Goal: Task Accomplishment & Management: Manage account settings

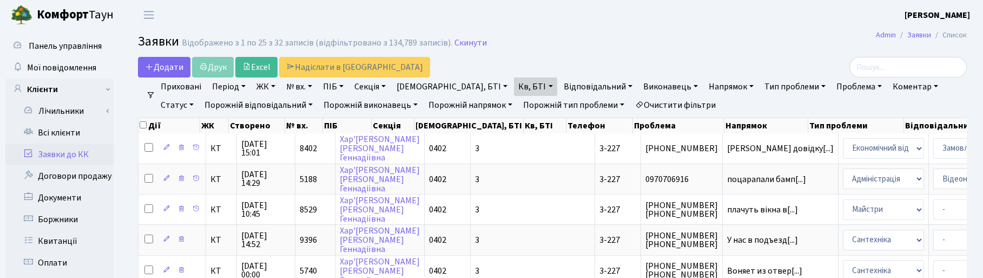
select select "25"
click at [514, 88] on link "Кв, БТІ" at bounding box center [535, 86] width 43 height 18
click at [515, 109] on input "3-227" at bounding box center [546, 107] width 63 height 21
type input "3"
type input "140"
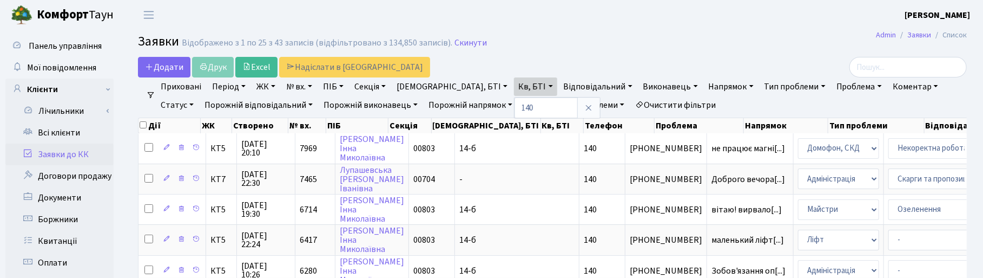
click at [262, 88] on link "ЖК" at bounding box center [266, 86] width 28 height 18
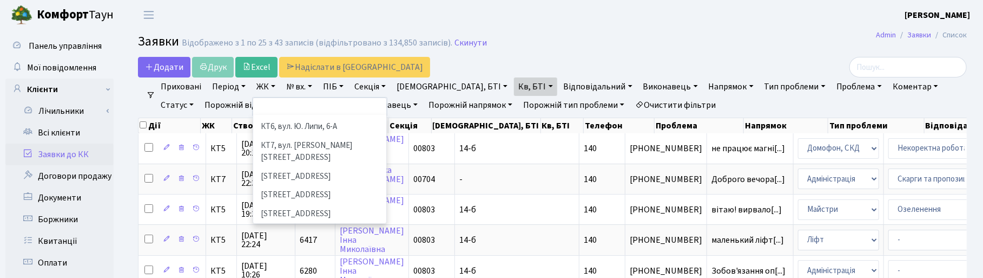
scroll to position [135, 0]
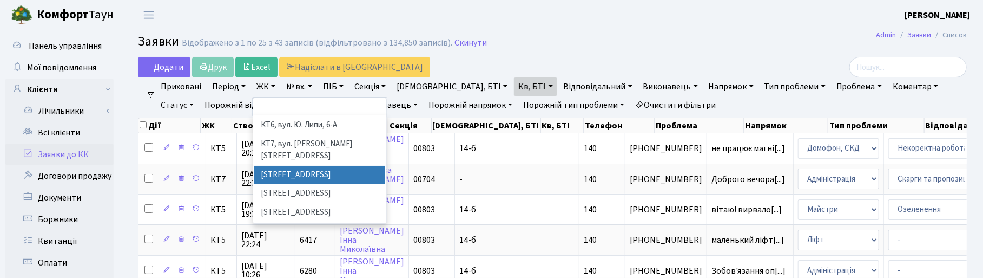
click at [277, 166] on li "[STREET_ADDRESS]" at bounding box center [319, 175] width 131 height 19
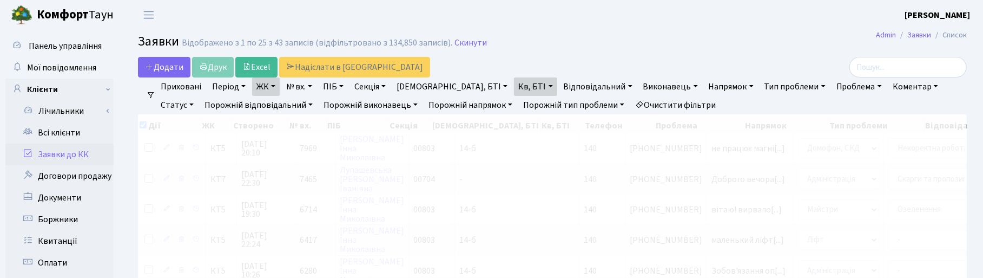
checkbox input "true"
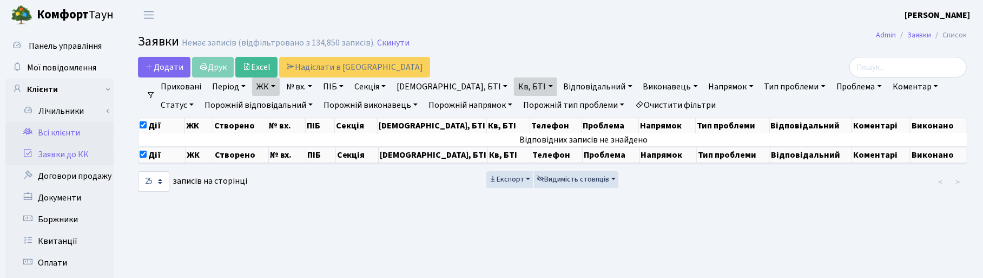
click at [51, 131] on link "Всі клієнти" at bounding box center [59, 133] width 108 height 22
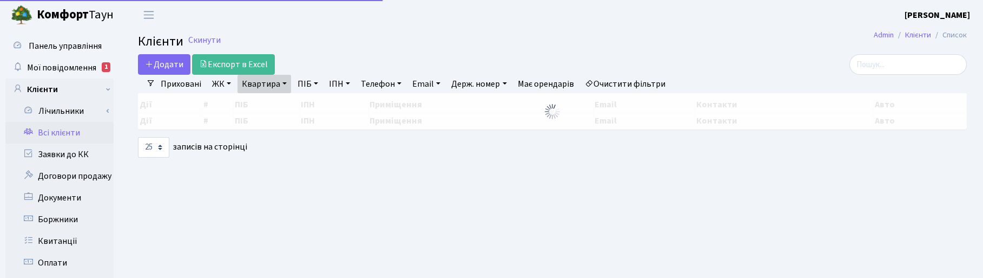
select select "25"
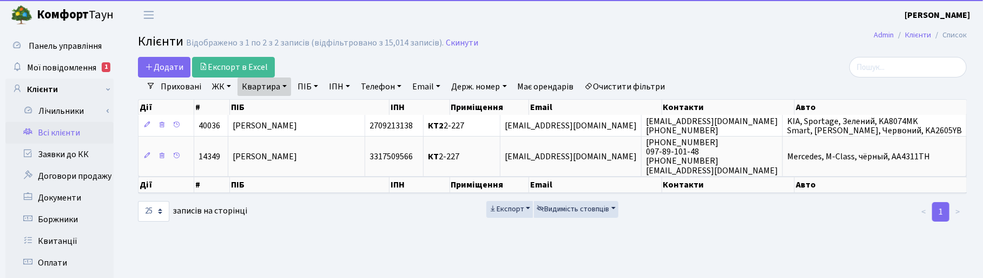
click at [282, 85] on link "Квартира" at bounding box center [265, 86] width 54 height 18
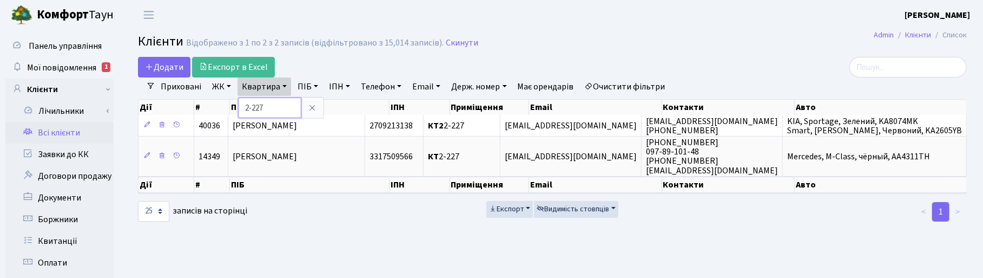
click at [272, 109] on input "2-227" at bounding box center [269, 107] width 63 height 21
type input "2"
type input "140"
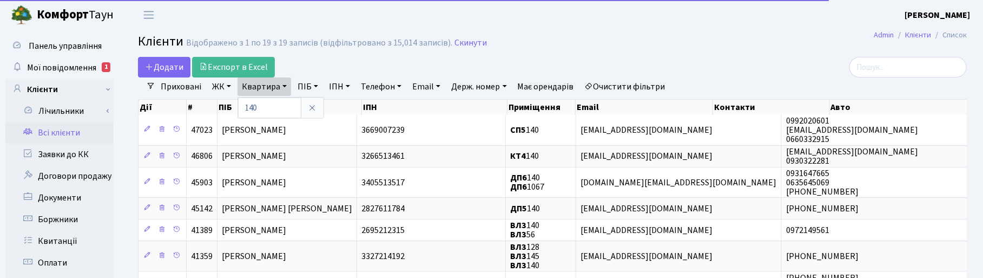
click at [214, 86] on link "ЖК" at bounding box center [222, 86] width 28 height 18
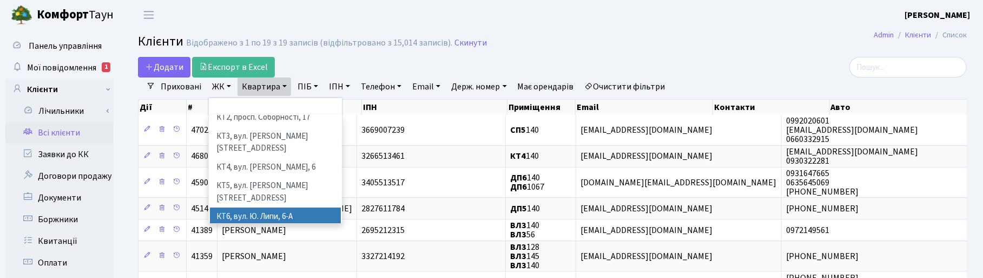
scroll to position [68, 0]
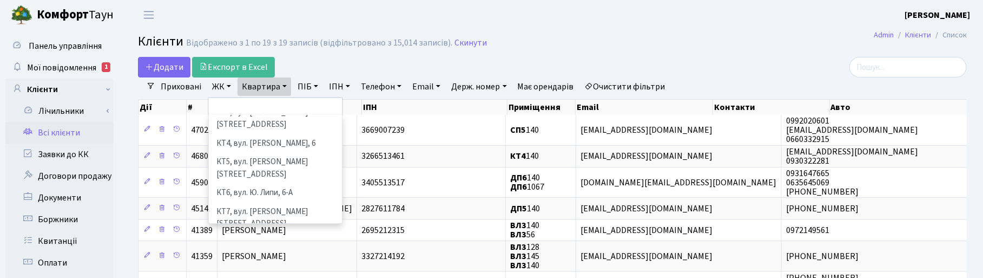
click at [241, 233] on li "[STREET_ADDRESS]" at bounding box center [275, 242] width 131 height 19
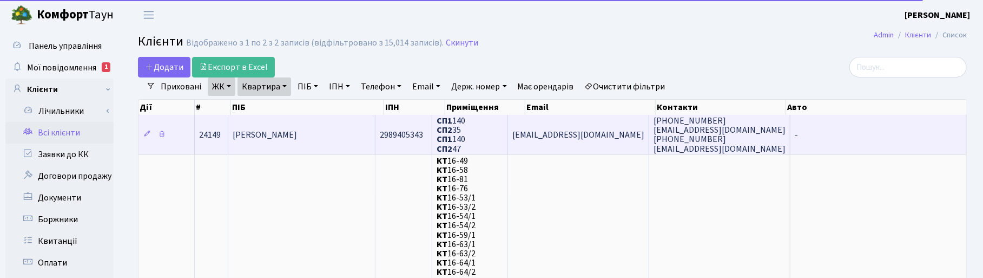
click at [297, 134] on span "Єрьоміна Тетяна Олександрівна" at bounding box center [265, 135] width 64 height 12
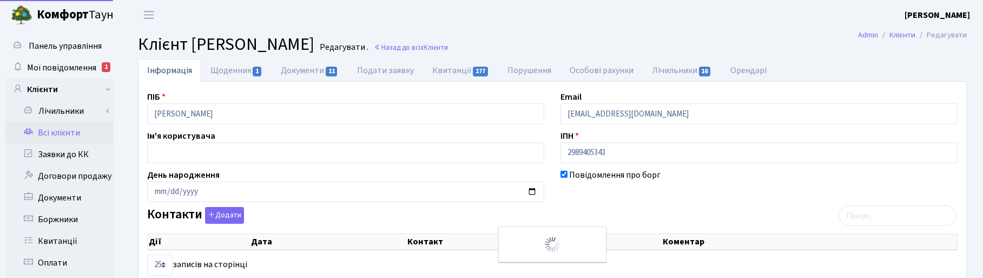
select select "25"
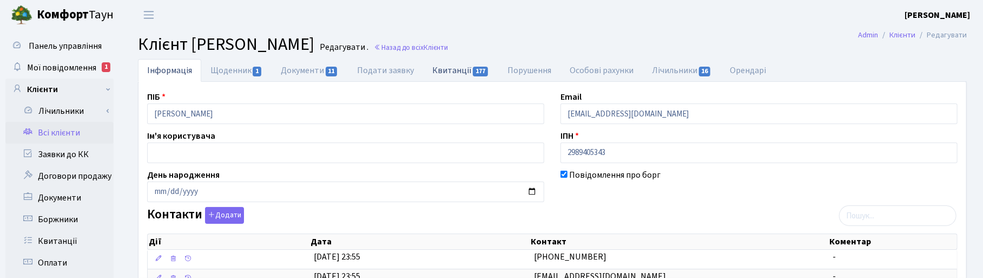
click at [456, 74] on link "Квитанції 177" at bounding box center [460, 70] width 75 height 22
select select "25"
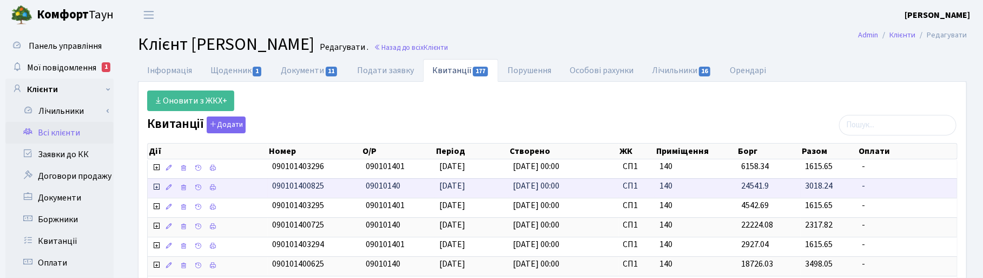
click at [156, 189] on icon at bounding box center [156, 186] width 9 height 9
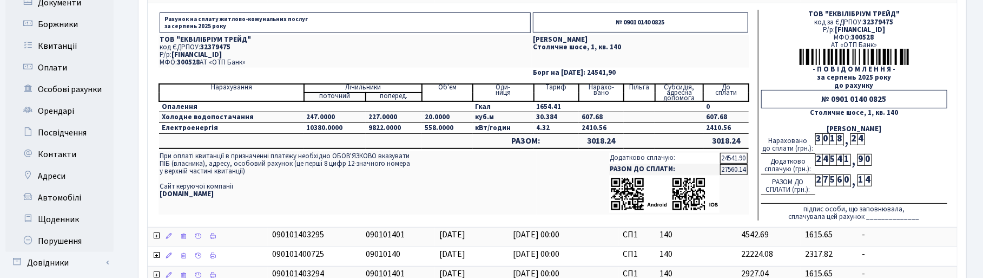
scroll to position [203, 0]
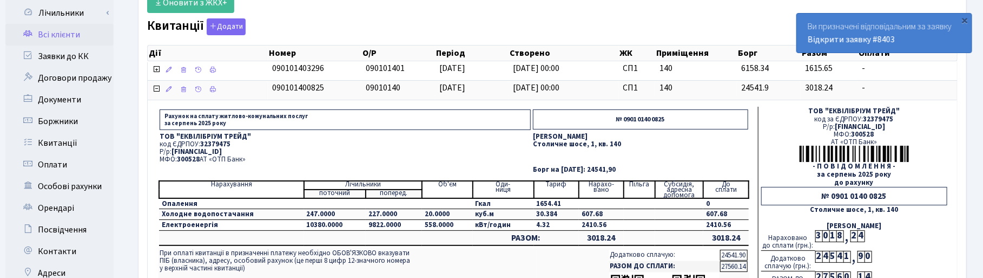
scroll to position [0, 0]
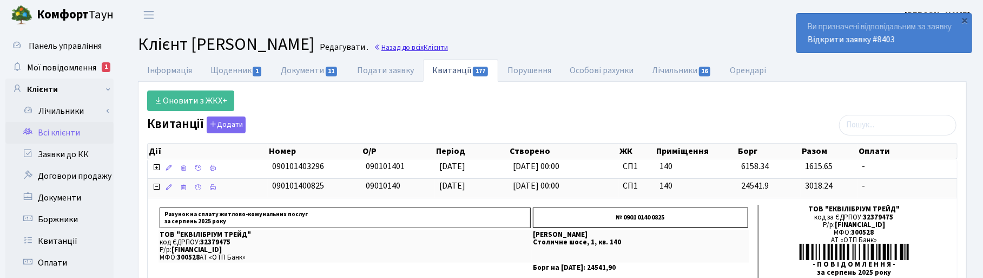
click at [448, 47] on span "Клієнти" at bounding box center [436, 47] width 24 height 10
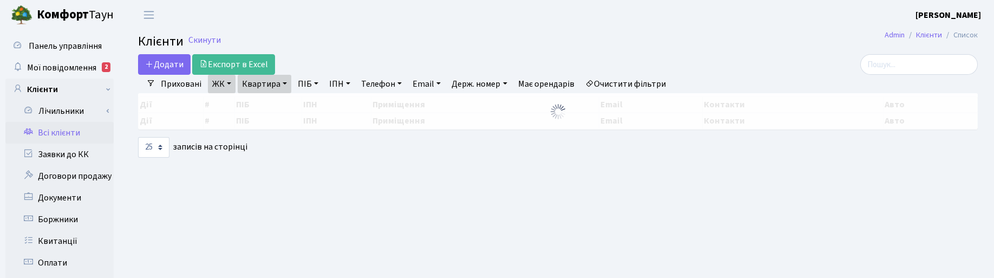
select select "25"
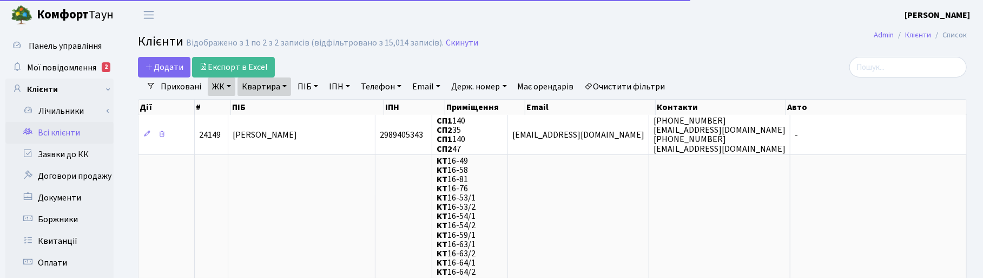
click at [274, 86] on link "Квартира" at bounding box center [265, 86] width 54 height 18
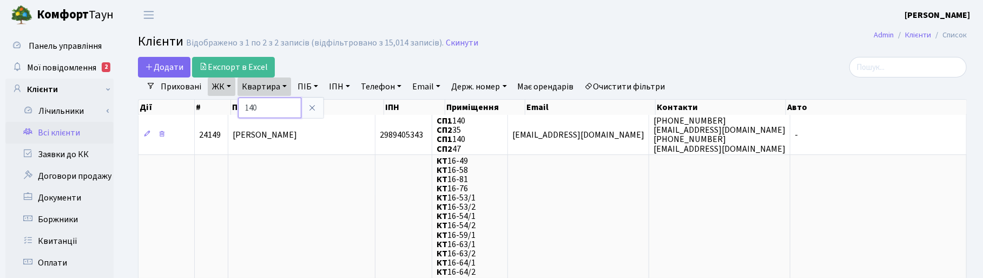
click at [271, 106] on input "140" at bounding box center [269, 107] width 63 height 21
type input "1"
type input "181"
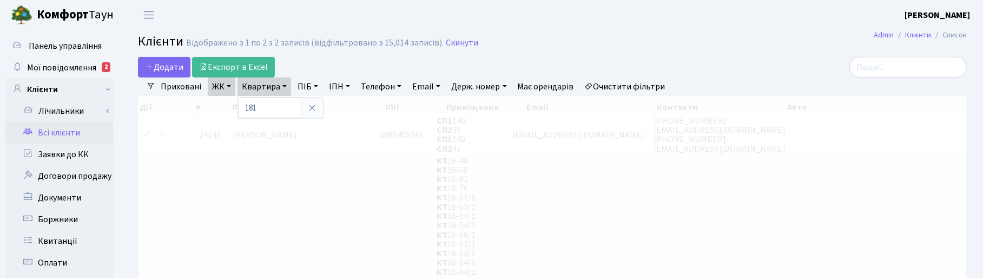
click at [217, 91] on link "ЖК" at bounding box center [222, 86] width 28 height 18
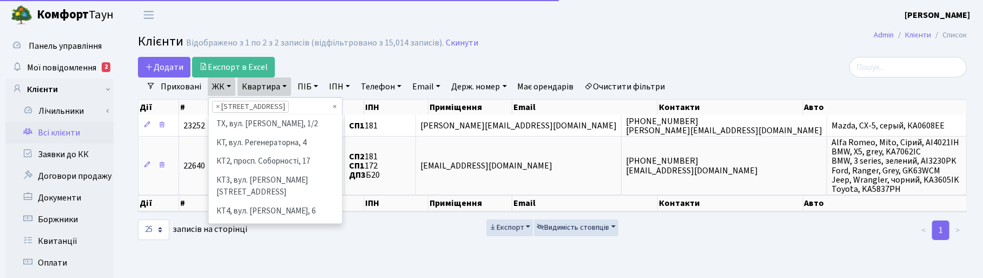
scroll to position [112, 0]
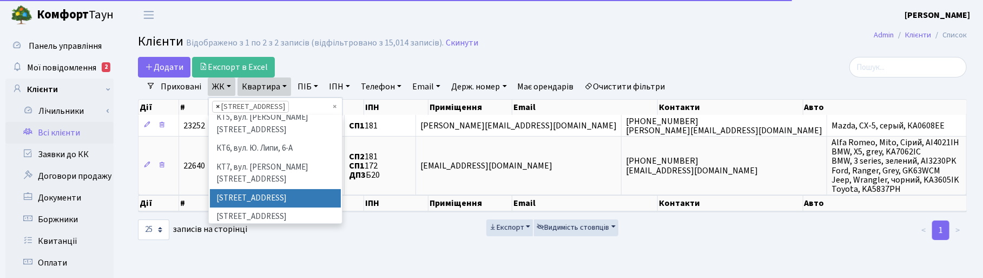
click at [216, 106] on span "×" at bounding box center [218, 106] width 4 height 11
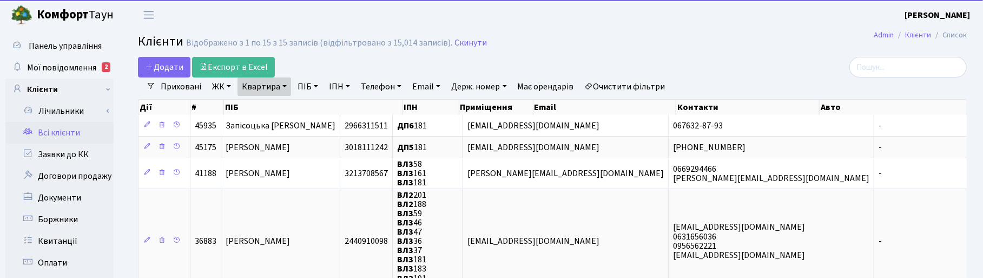
click at [226, 86] on link "ЖК" at bounding box center [222, 86] width 28 height 18
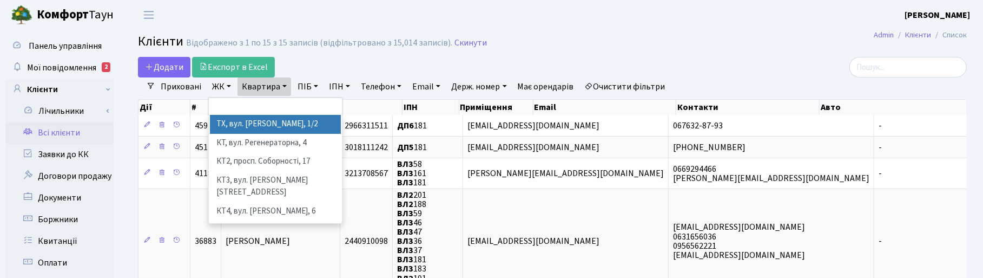
click at [229, 124] on li "ТХ, вул. [PERSON_NAME], 1/2" at bounding box center [275, 124] width 131 height 19
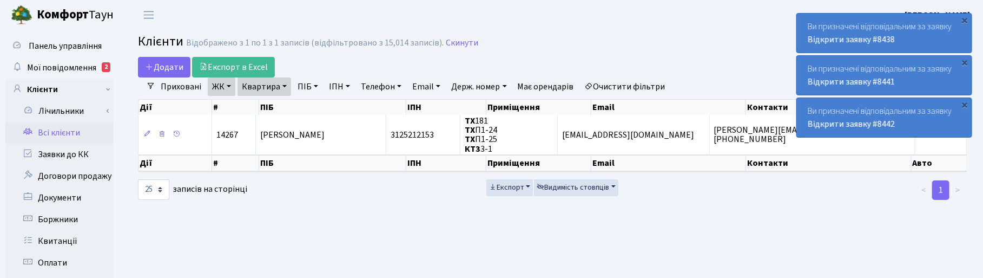
click at [282, 87] on link "Квартира" at bounding box center [265, 86] width 54 height 18
click at [312, 108] on icon at bounding box center [312, 107] width 9 height 9
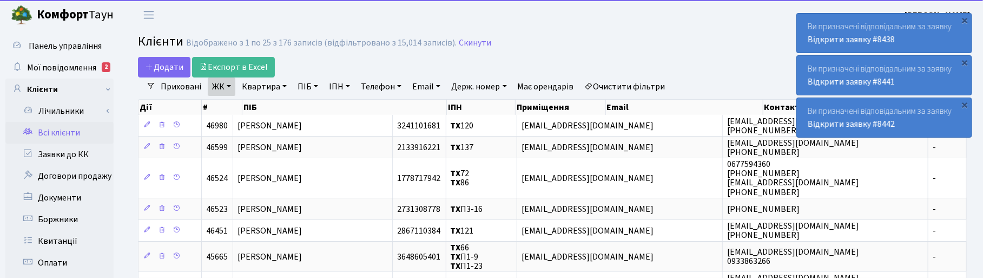
click at [305, 88] on link "ПІБ" at bounding box center [307, 86] width 29 height 18
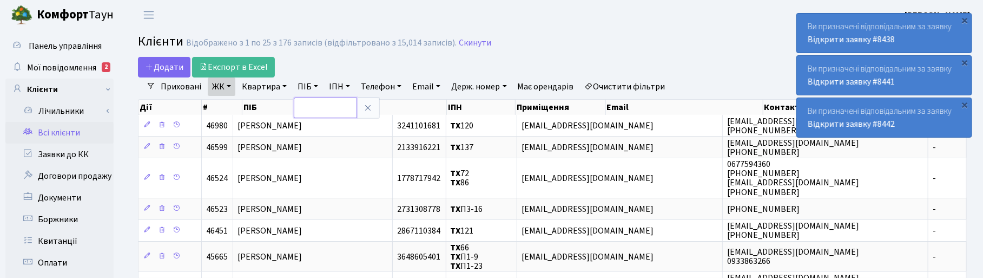
click at [306, 103] on input "text" at bounding box center [325, 107] width 63 height 21
type input "середа"
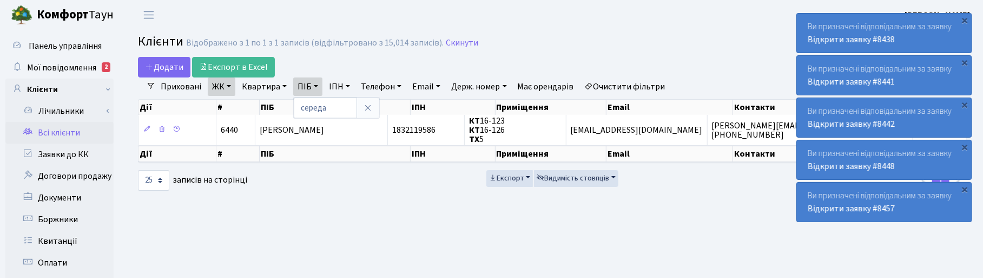
drag, startPoint x: 617, startPoint y: 234, endPoint x: 707, endPoint y: 170, distance: 109.5
click at [620, 233] on main "Admin Клієнти Список Клієнти Відображено з 1 по 1 з 1 записів (відфільтровано з…" at bounding box center [553, 273] width 862 height 487
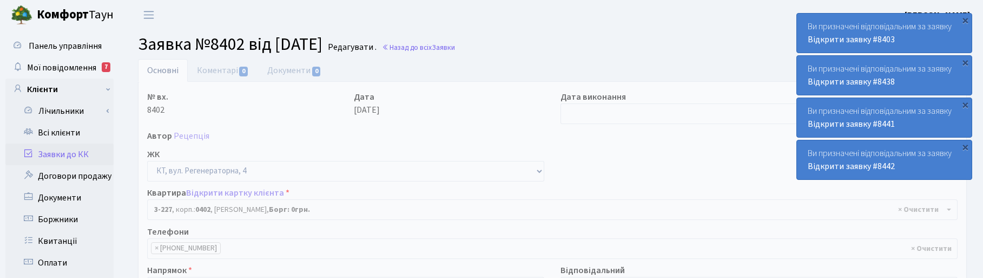
select select "796"
select select "35"
